Goal: Check status: Check status

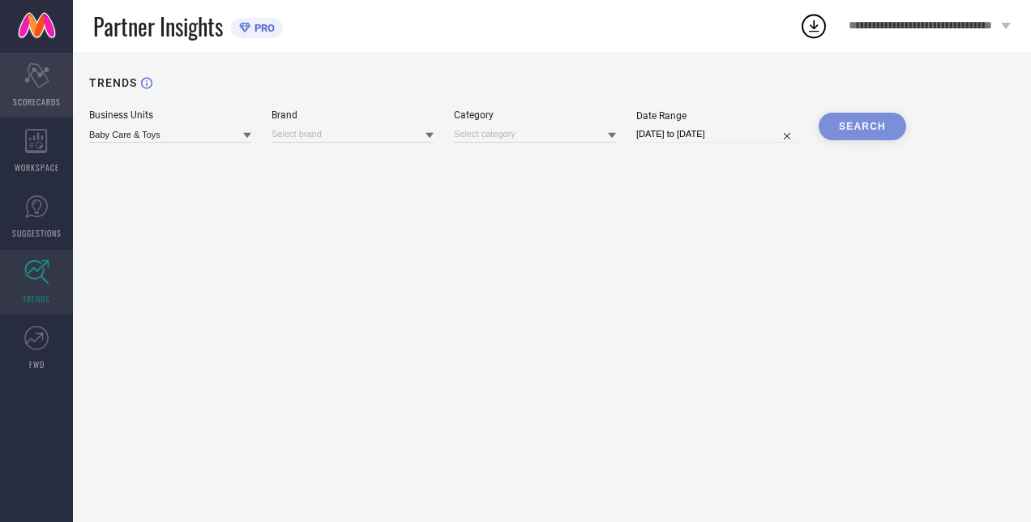
click at [36, 87] on icon "Scorecard" at bounding box center [36, 75] width 25 height 24
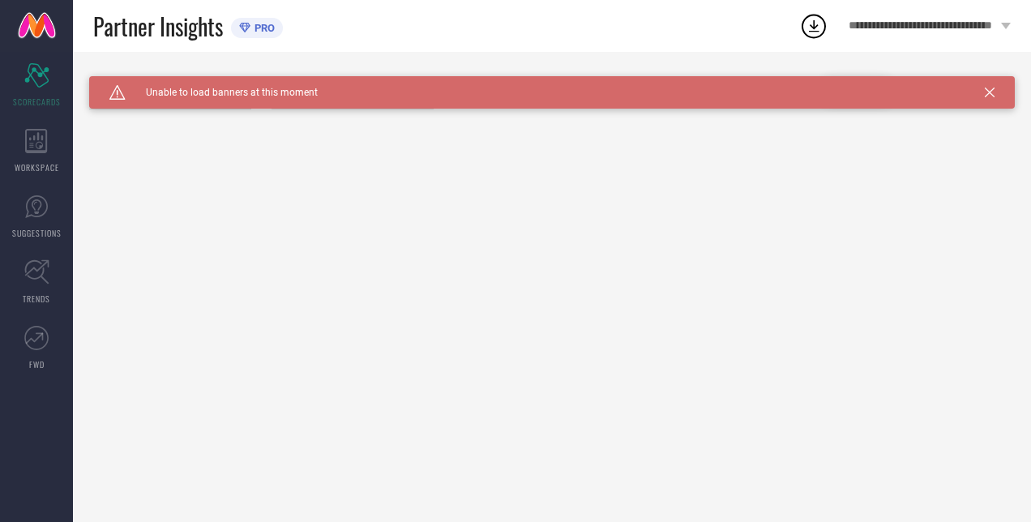
type input "All"
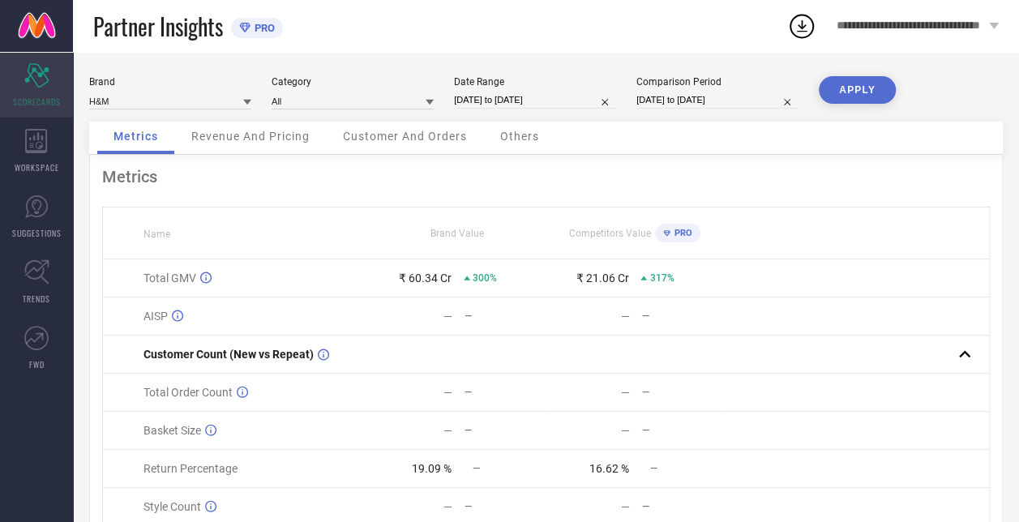
click at [38, 91] on div "Scorecard SCORECARDS" at bounding box center [36, 85] width 73 height 65
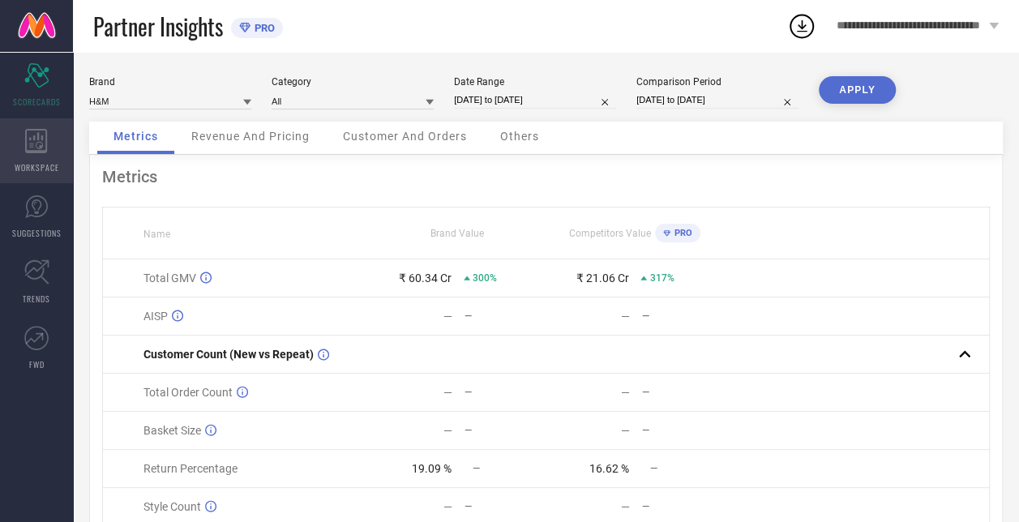
click at [37, 141] on icon at bounding box center [36, 141] width 23 height 24
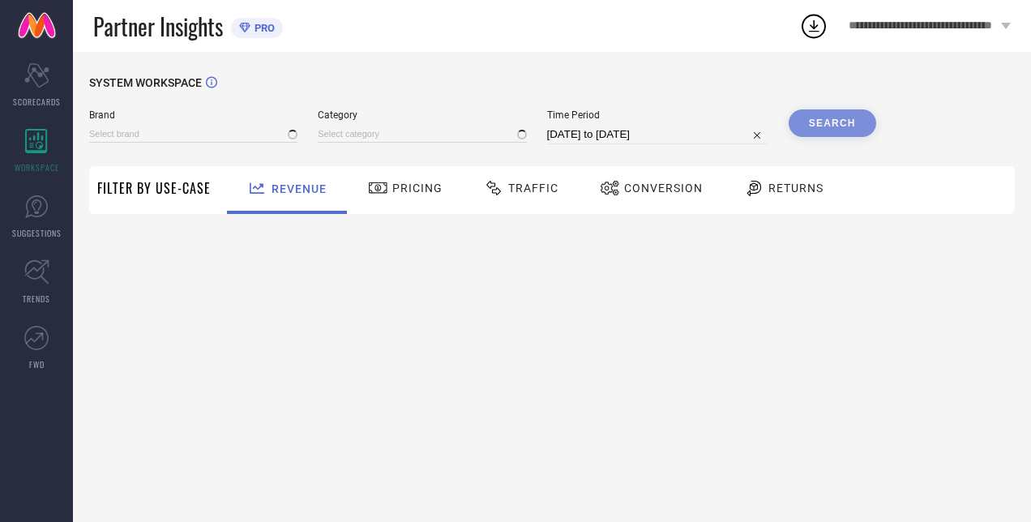
type input "H&M"
type input "All"
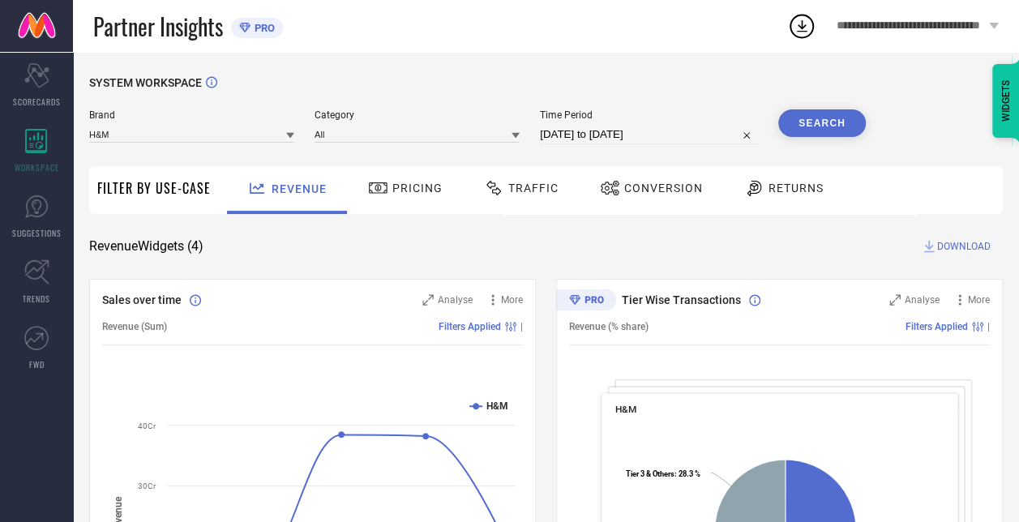
select select "8"
select select "2025"
select select "9"
select select "2025"
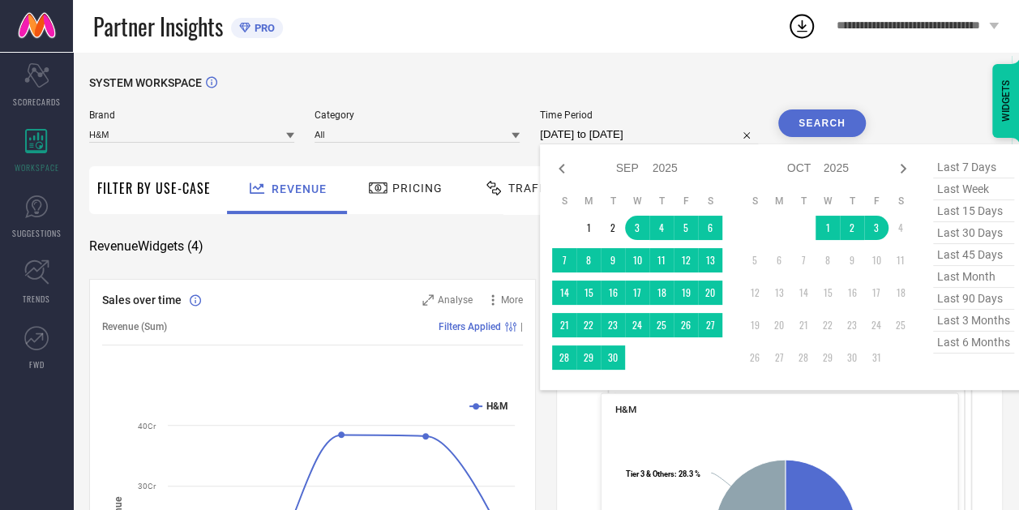
click at [626, 131] on input "[DATE] to [DATE]" at bounding box center [649, 134] width 218 height 19
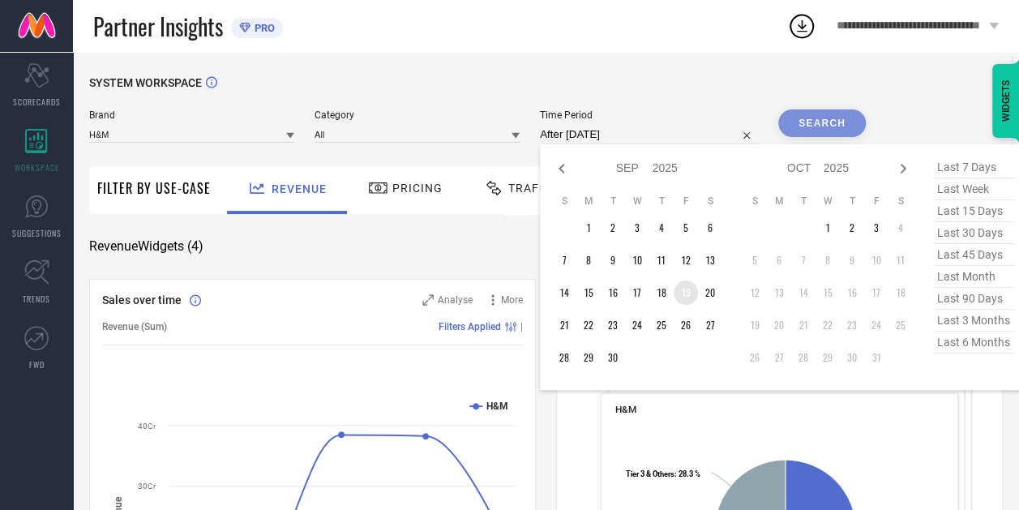
click at [686, 299] on td "19" at bounding box center [685, 292] width 24 height 24
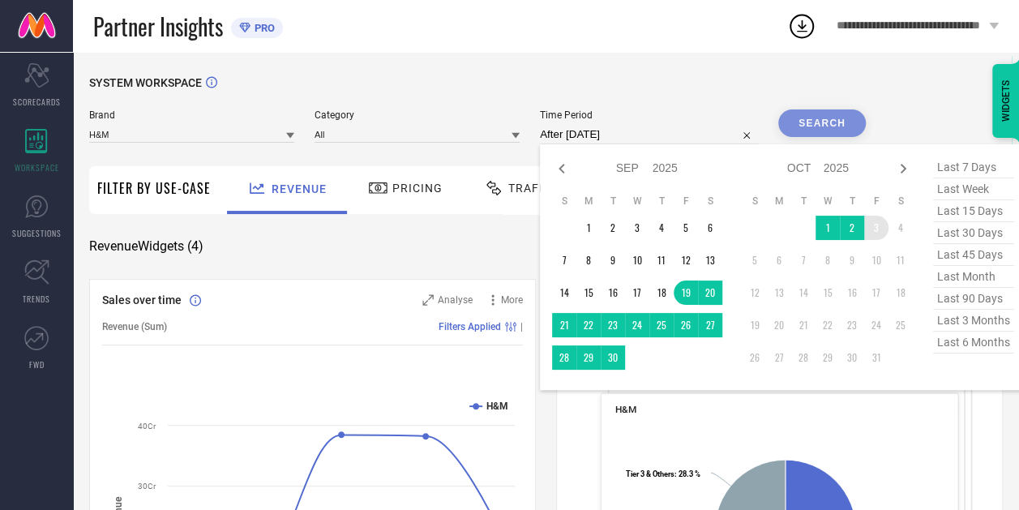
type input "[DATE] to [DATE]"
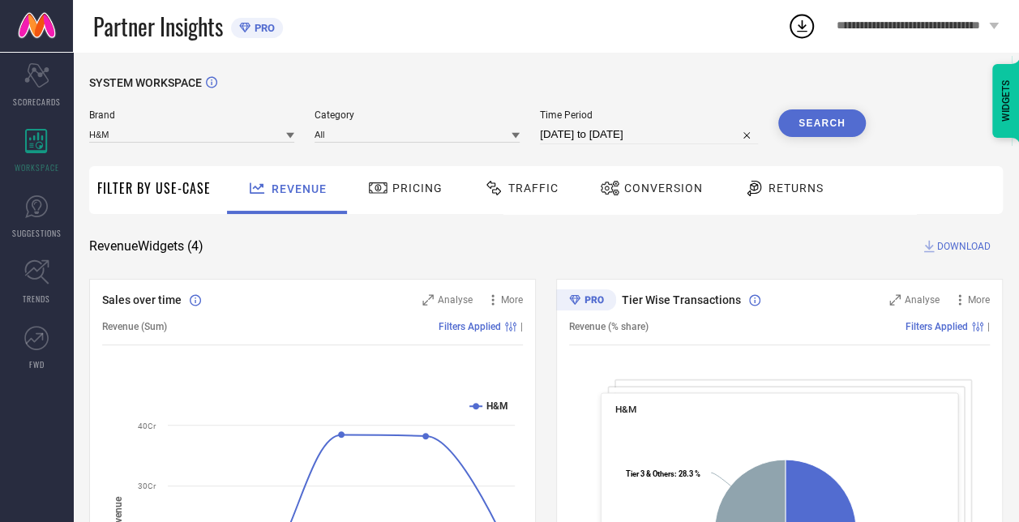
click at [825, 109] on div "SYSTEM WORKSPACE" at bounding box center [545, 92] width 913 height 33
click at [817, 122] on button "Search" at bounding box center [822, 123] width 88 height 28
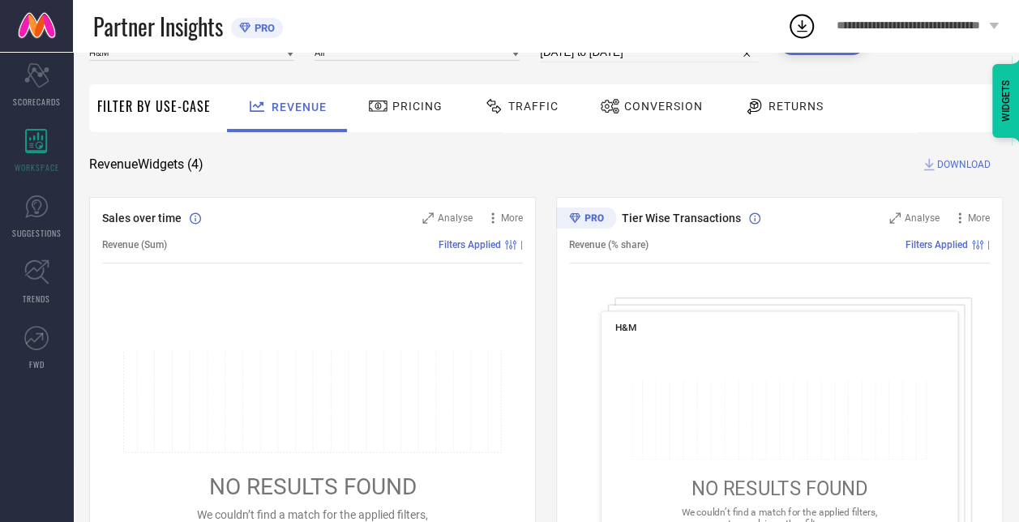
scroll to position [138, 0]
